Goal: Information Seeking & Learning: Learn about a topic

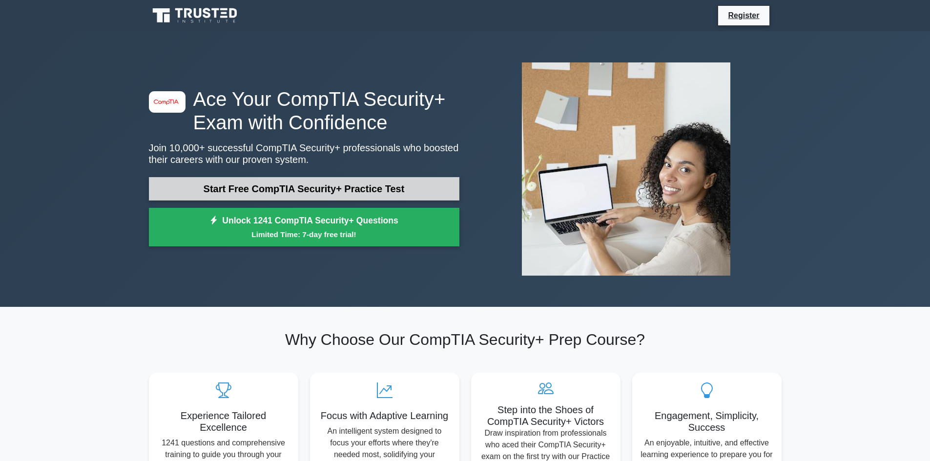
click at [316, 186] on link "Start Free CompTIA Security+ Practice Test" at bounding box center [304, 188] width 311 height 23
click at [237, 194] on link "Start Free CompTIA Security+ Practice Test" at bounding box center [304, 188] width 311 height 23
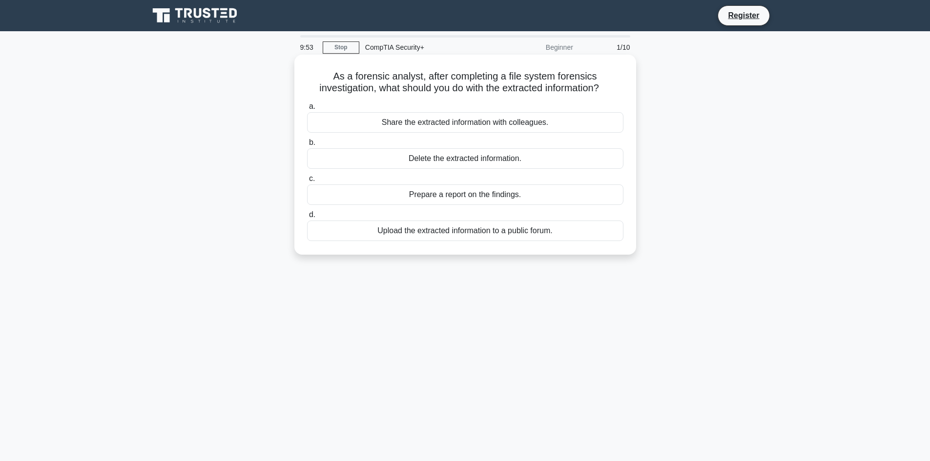
click at [311, 125] on div "Share the extracted information with colleagues." at bounding box center [465, 122] width 316 height 21
click at [307, 110] on input "a. Share the extracted information with colleagues." at bounding box center [307, 107] width 0 height 6
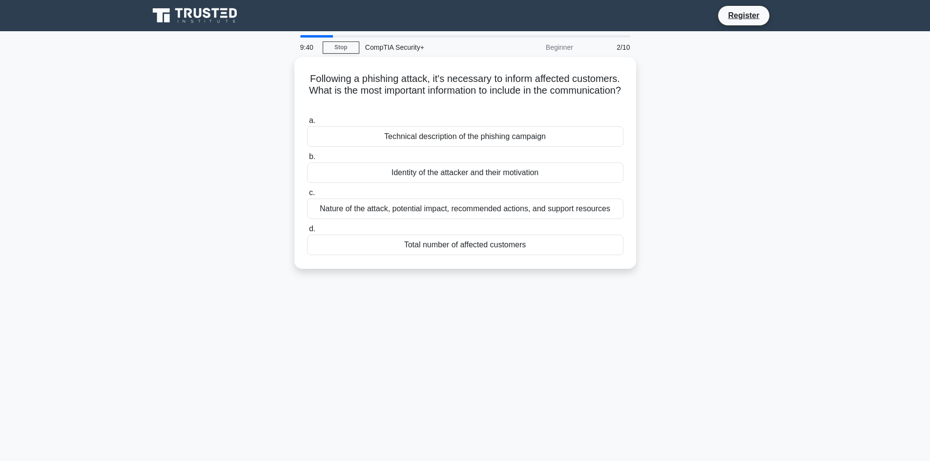
click at [815, 33] on body "Register 9:40 Stop CompTIA Security+" at bounding box center [465, 263] width 930 height 527
click at [346, 43] on link "Stop" at bounding box center [341, 48] width 37 height 12
click at [346, 50] on link "Stop" at bounding box center [341, 48] width 37 height 12
